Goal: Task Accomplishment & Management: Complete application form

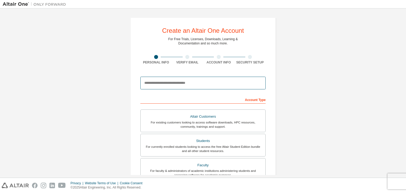
click at [176, 83] on input "email" at bounding box center [202, 83] width 125 height 13
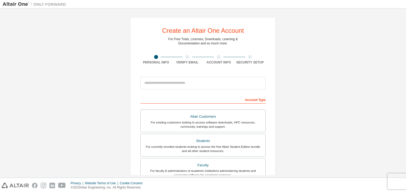
click at [297, 84] on div "Create an Altair One Account For Free Trials, Licenses, Downloads, Learning & D…" at bounding box center [203, 151] width 401 height 280
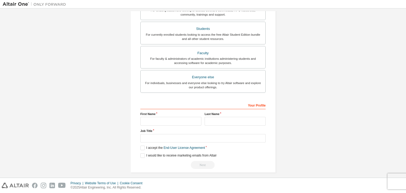
scroll to position [115, 0]
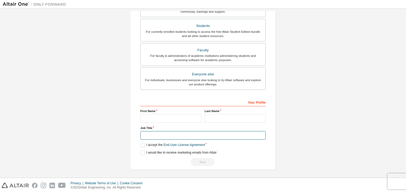
click at [152, 134] on input "text" at bounding box center [202, 135] width 125 height 9
click at [175, 126] on label "Job Title" at bounding box center [202, 128] width 125 height 4
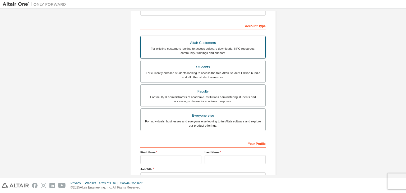
scroll to position [0, 0]
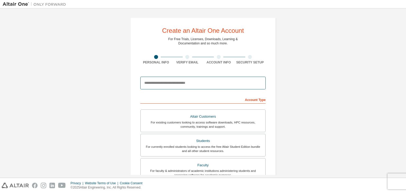
click at [167, 83] on input "email" at bounding box center [202, 83] width 125 height 13
type input "**********"
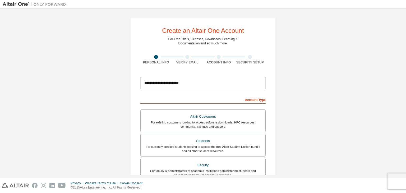
click at [243, 67] on div "**********" at bounding box center [202, 150] width 145 height 267
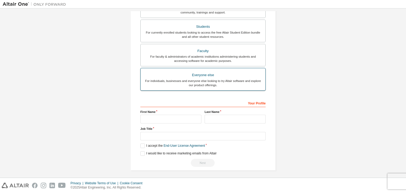
scroll to position [115, 0]
click at [171, 118] on input "text" at bounding box center [170, 118] width 61 height 9
type input "*"
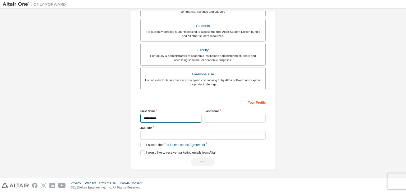
type input "**********"
click at [212, 118] on input "text" at bounding box center [235, 118] width 61 height 9
type input "**********"
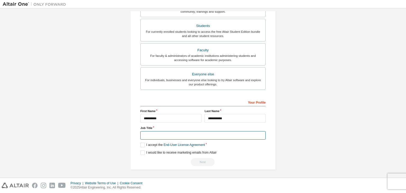
click at [149, 137] on input "text" at bounding box center [202, 135] width 125 height 9
type input "*******"
click at [141, 143] on label "I accept the End-User License Agreement" at bounding box center [172, 145] width 65 height 4
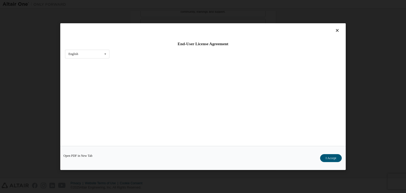
click at [141, 149] on div "Open PDF in New Tab I Accept" at bounding box center [203, 158] width 286 height 24
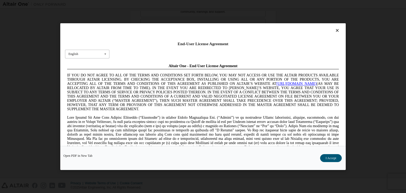
scroll to position [0, 0]
click at [328, 158] on button "I Accept" at bounding box center [331, 158] width 22 height 8
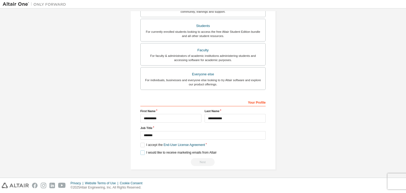
click at [142, 153] on label "I would like to receive marketing emails from Altair" at bounding box center [178, 153] width 76 height 4
click at [268, 92] on div "**********" at bounding box center [202, 35] width 145 height 267
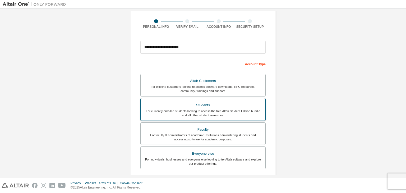
click at [221, 107] on div "Students" at bounding box center [203, 105] width 119 height 7
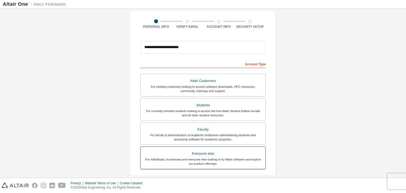
scroll to position [115, 0]
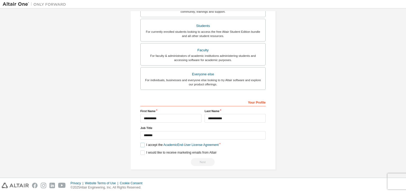
click at [140, 145] on label "I accept the Academic End-User License Agreement" at bounding box center [179, 145] width 78 height 4
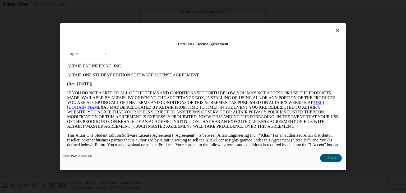
scroll to position [0, 0]
click at [335, 160] on button "I Accept" at bounding box center [331, 158] width 22 height 8
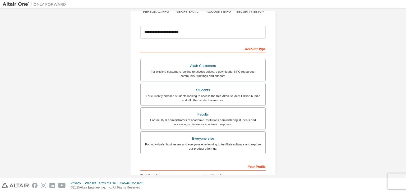
scroll to position [115, 0]
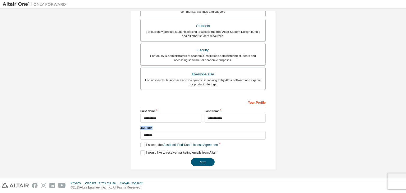
drag, startPoint x: 150, startPoint y: 126, endPoint x: 131, endPoint y: 126, distance: 19.1
click at [131, 126] on div "**********" at bounding box center [202, 35] width 145 height 267
copy label "Job Title"
click at [227, 110] on label "Last Name" at bounding box center [235, 111] width 61 height 4
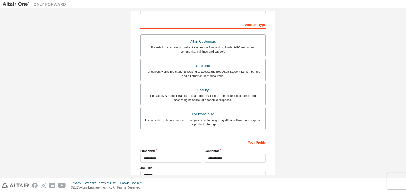
scroll to position [9, 0]
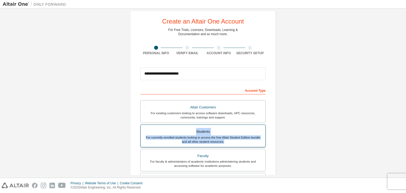
drag, startPoint x: 190, startPoint y: 129, endPoint x: 233, endPoint y: 146, distance: 45.8
click at [233, 146] on label "Students For currently enrolled students looking to access the free Altair Stud…" at bounding box center [202, 136] width 125 height 23
copy label "Students For currently enrolled students looking to access the free Altair Stud…"
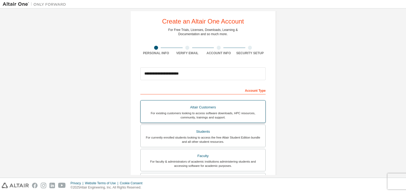
click at [183, 105] on div "Altair Customers" at bounding box center [203, 107] width 119 height 7
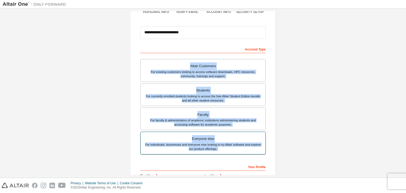
scroll to position [89, 0]
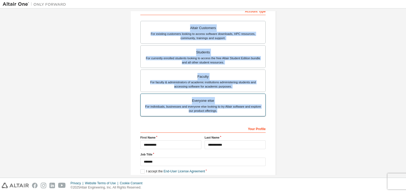
drag, startPoint x: 187, startPoint y: 105, endPoint x: 233, endPoint y: 114, distance: 47.1
click at [233, 114] on div "Altair Customers For existing customers looking to access software downloads, H…" at bounding box center [202, 69] width 125 height 97
copy div "Altair Customers For existing customers looking to access software downloads, H…"
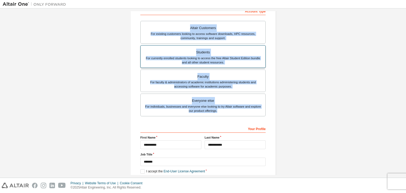
click at [186, 51] on div "Students" at bounding box center [203, 52] width 119 height 7
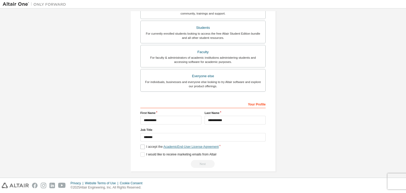
scroll to position [115, 0]
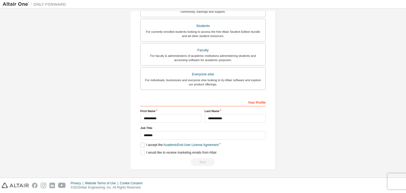
click at [141, 146] on label "I accept the Academic End-User License Agreement" at bounding box center [179, 145] width 78 height 4
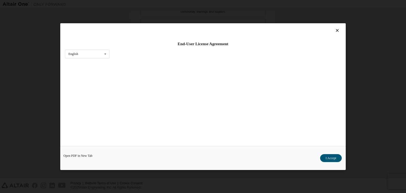
click at [324, 158] on button "I Accept" at bounding box center [331, 158] width 22 height 8
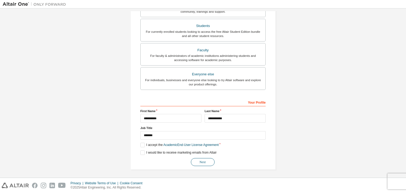
click at [204, 160] on button "Next" at bounding box center [203, 162] width 24 height 8
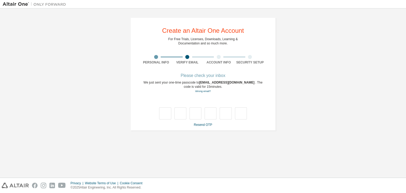
type input "*"
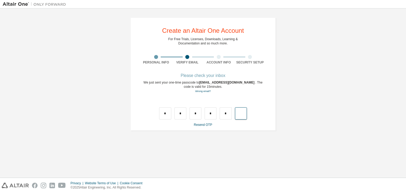
type input "*"
